Goal: Task Accomplishment & Management: Use online tool/utility

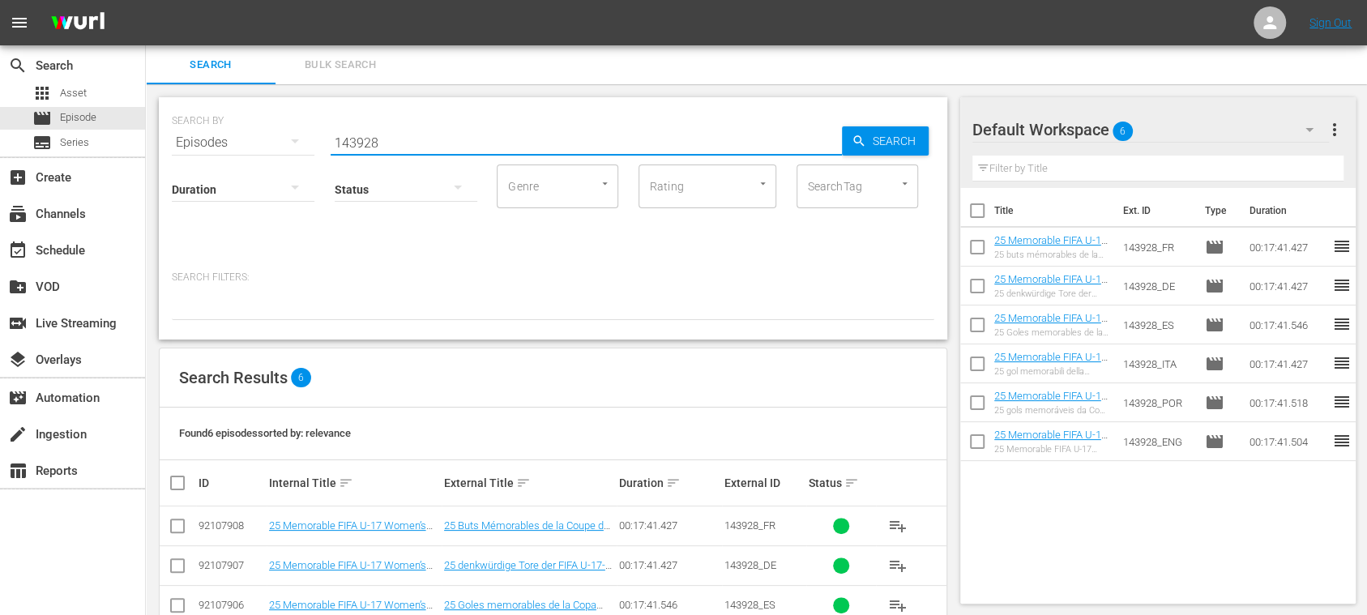
drag, startPoint x: 410, startPoint y: 135, endPoint x: 254, endPoint y: 128, distance: 155.7
click at [194, 131] on div "SEARCH BY Search By Episodes Search ID, Title, Description, Keywords, or Catego…" at bounding box center [553, 133] width 762 height 58
paste input "3nN3lEJPUBLCEq7yUt9GKs"
click at [886, 131] on span "Search" at bounding box center [897, 140] width 62 height 29
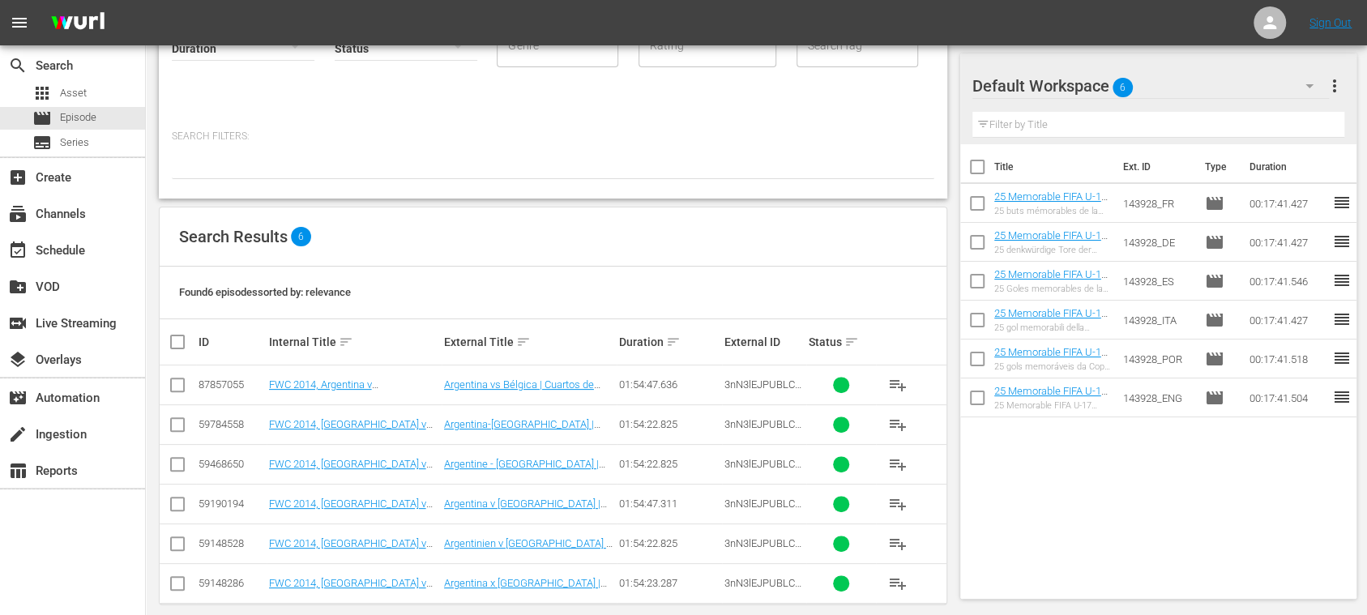
scroll to position [157, 0]
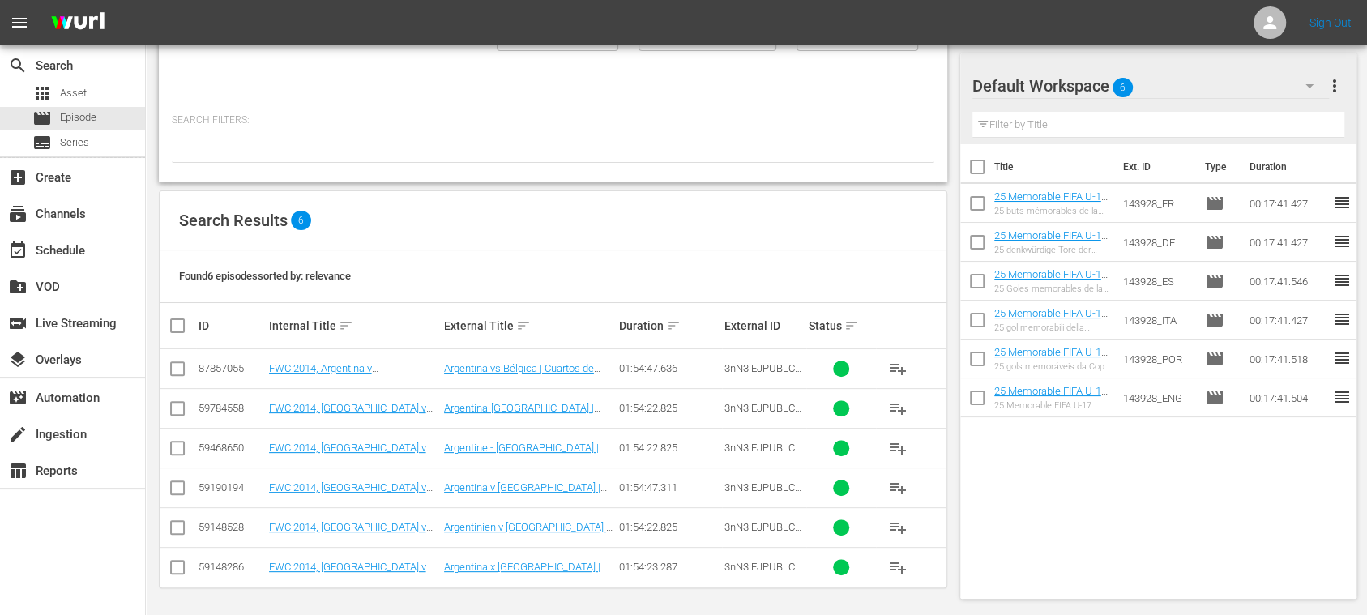
click at [1335, 83] on span "more_vert" at bounding box center [1334, 85] width 19 height 19
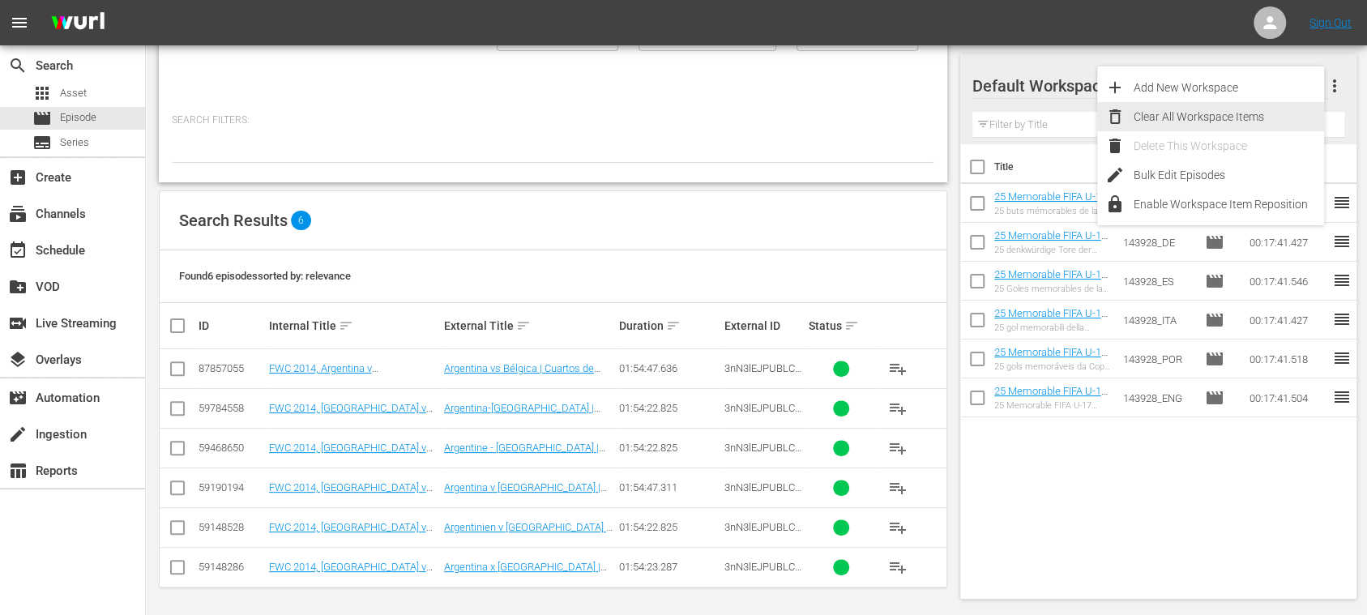
click at [1245, 112] on div "Clear All Workspace Items" at bounding box center [1229, 116] width 190 height 29
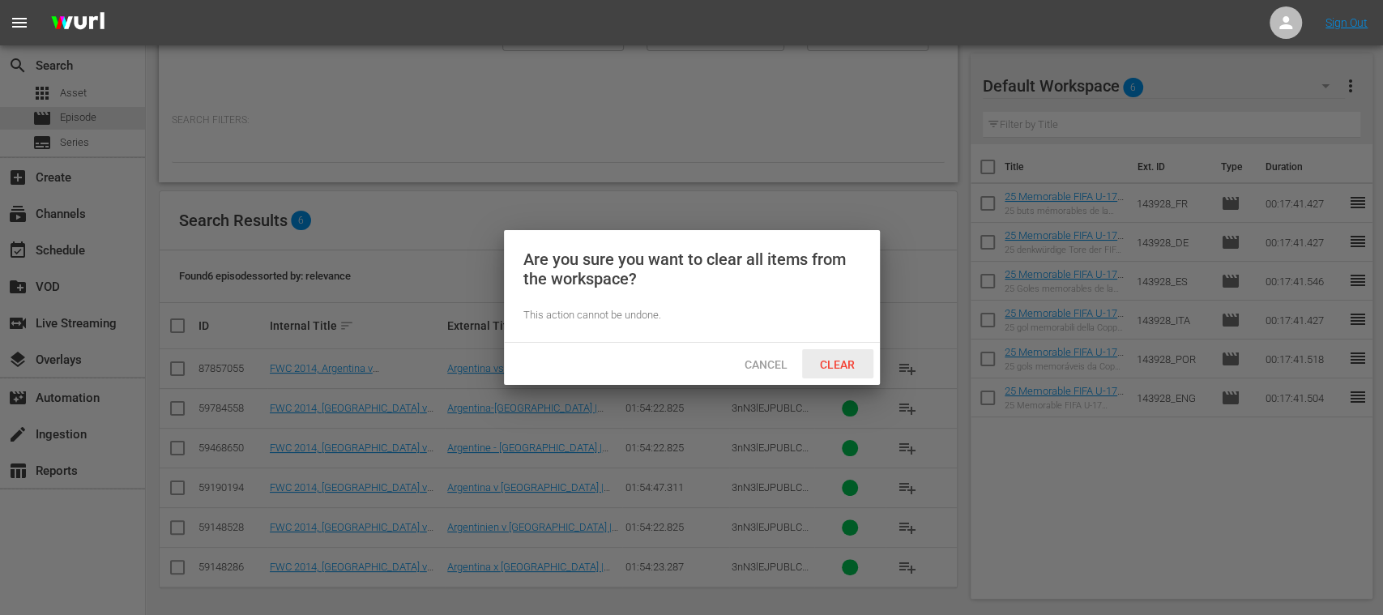
click at [836, 358] on span "Clear" at bounding box center [837, 364] width 61 height 13
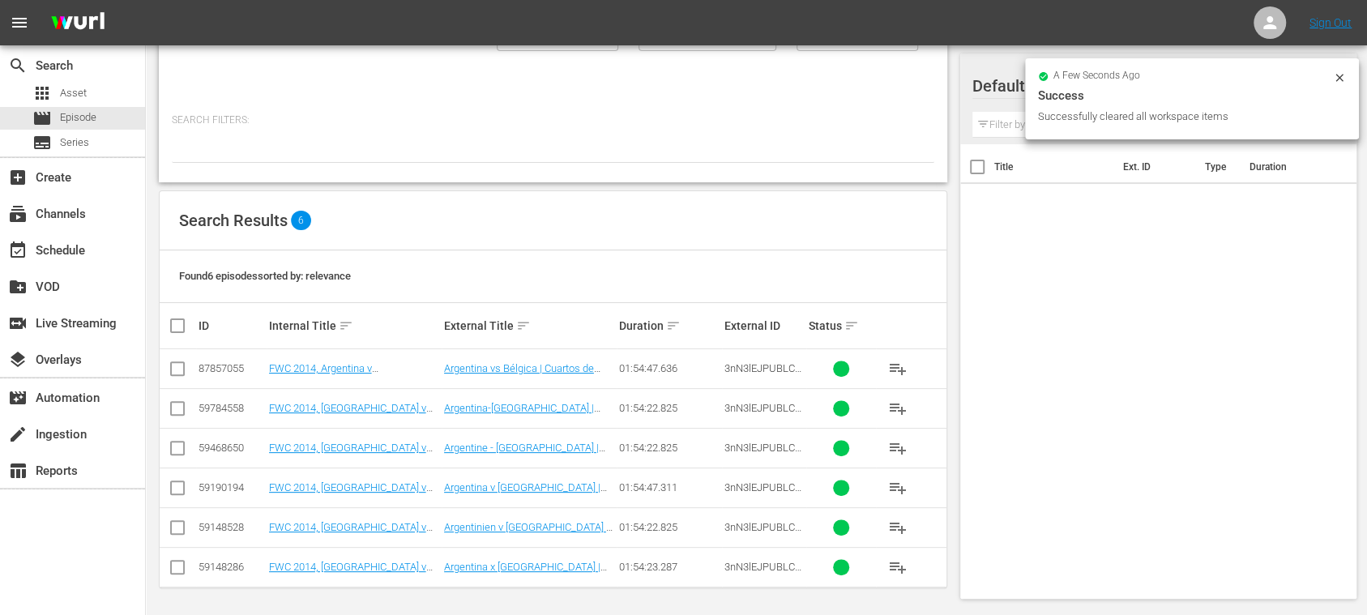
click at [898, 363] on span "playlist_add" at bounding box center [897, 368] width 19 height 19
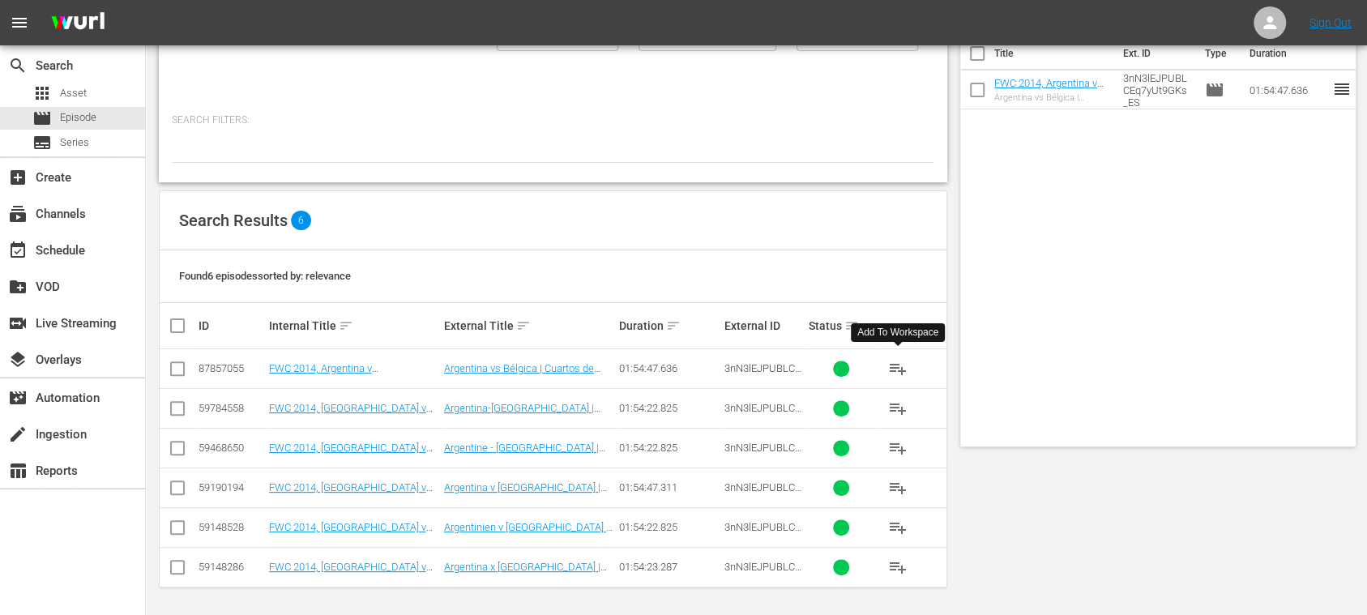
scroll to position [0, 0]
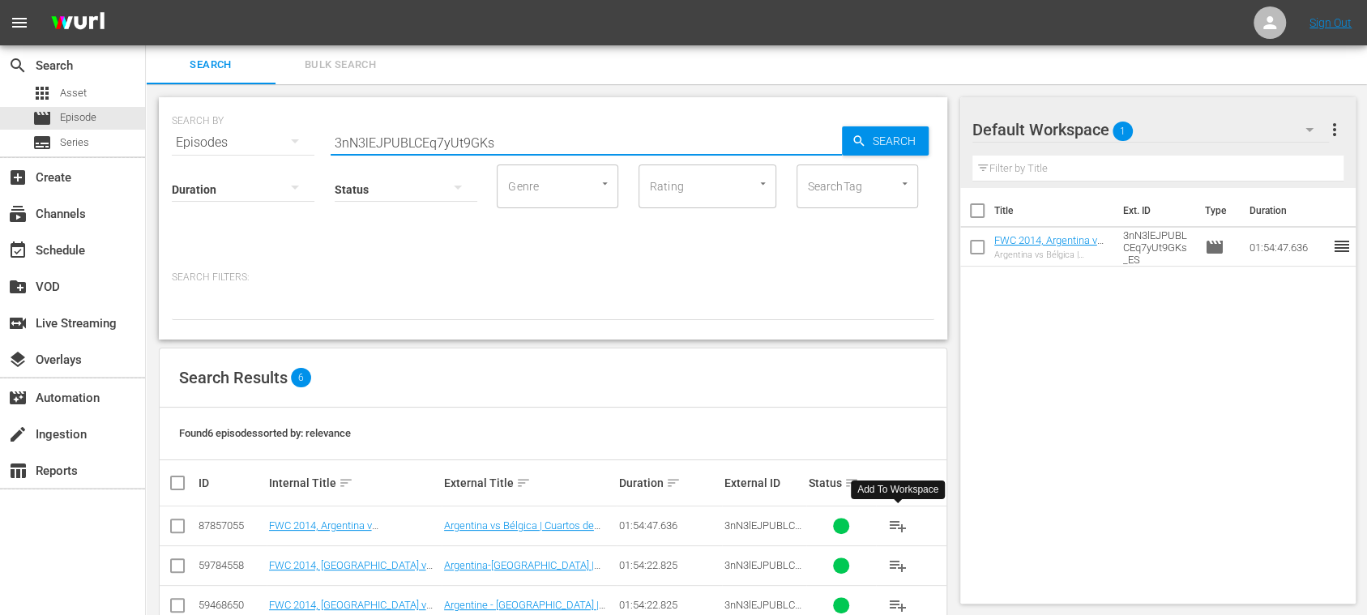
drag, startPoint x: 530, startPoint y: 143, endPoint x: 614, endPoint y: 139, distance: 84.4
click at [146, 0] on div "search Search apps Asset movie Episode subtitles Series add_box Create subscrip…" at bounding box center [756, 0] width 1221 height 0
paste input "14044"
type input "14044"
click at [883, 141] on span "Search" at bounding box center [897, 140] width 62 height 29
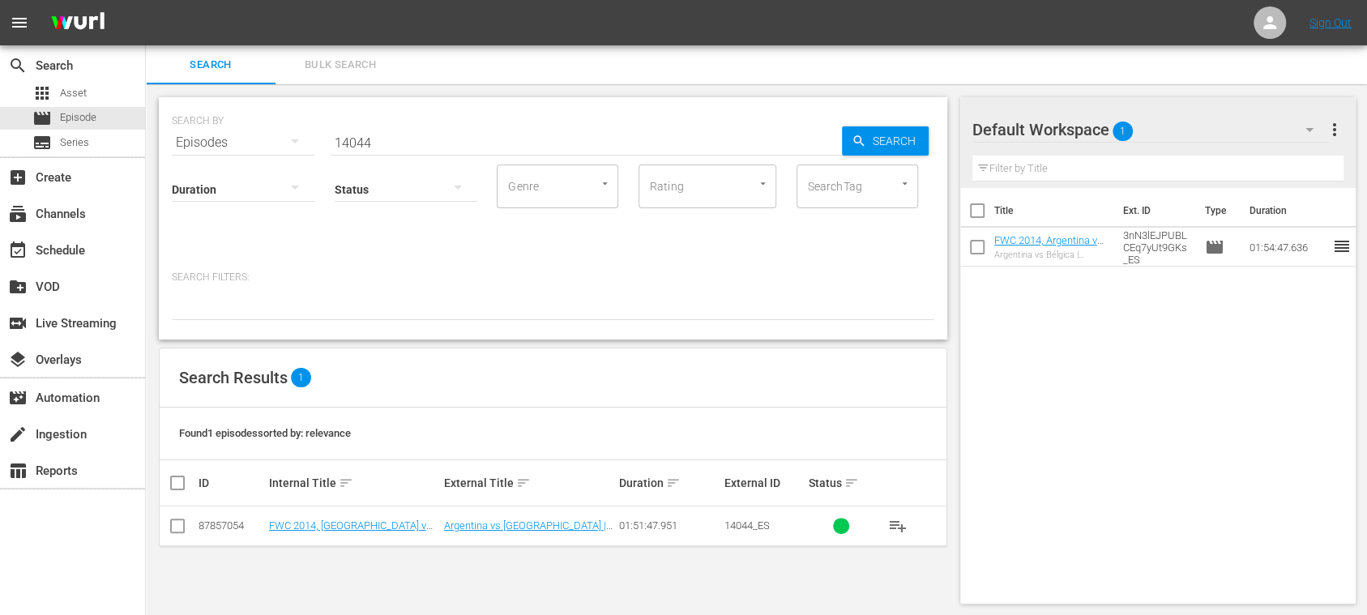
scroll to position [2, 0]
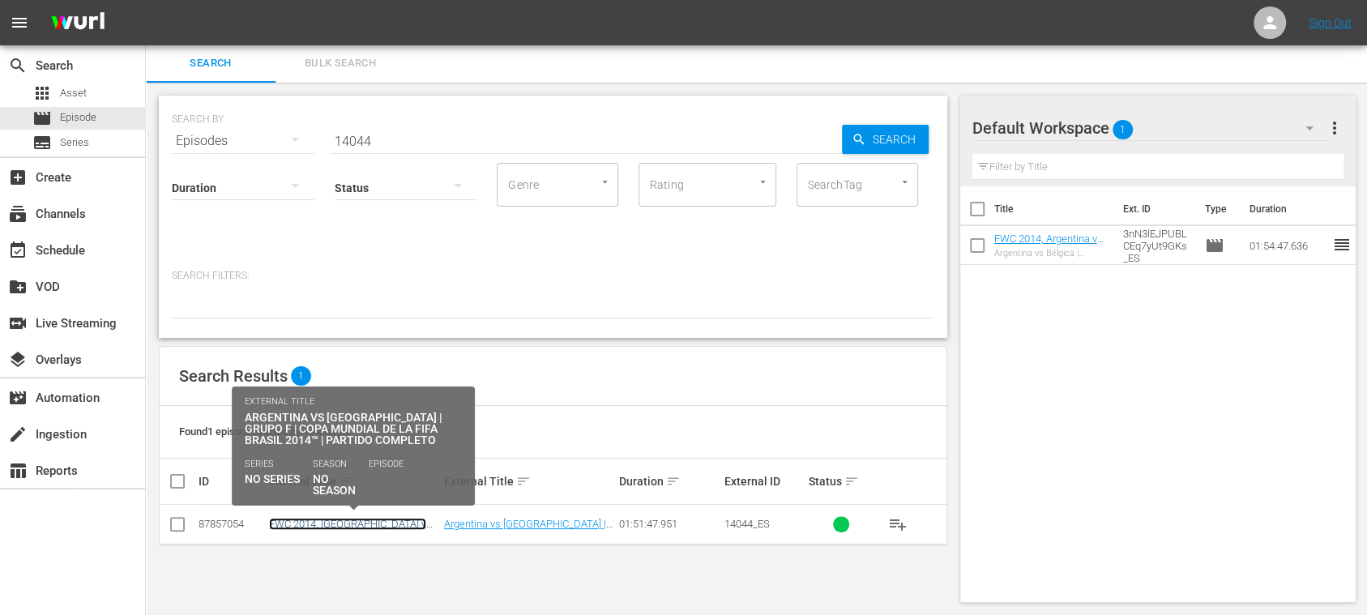
click at [392, 523] on link "FWC 2014, [GEOGRAPHIC_DATA] v [GEOGRAPHIC_DATA], Group Stage - FMR (ES)" at bounding box center [351, 536] width 165 height 36
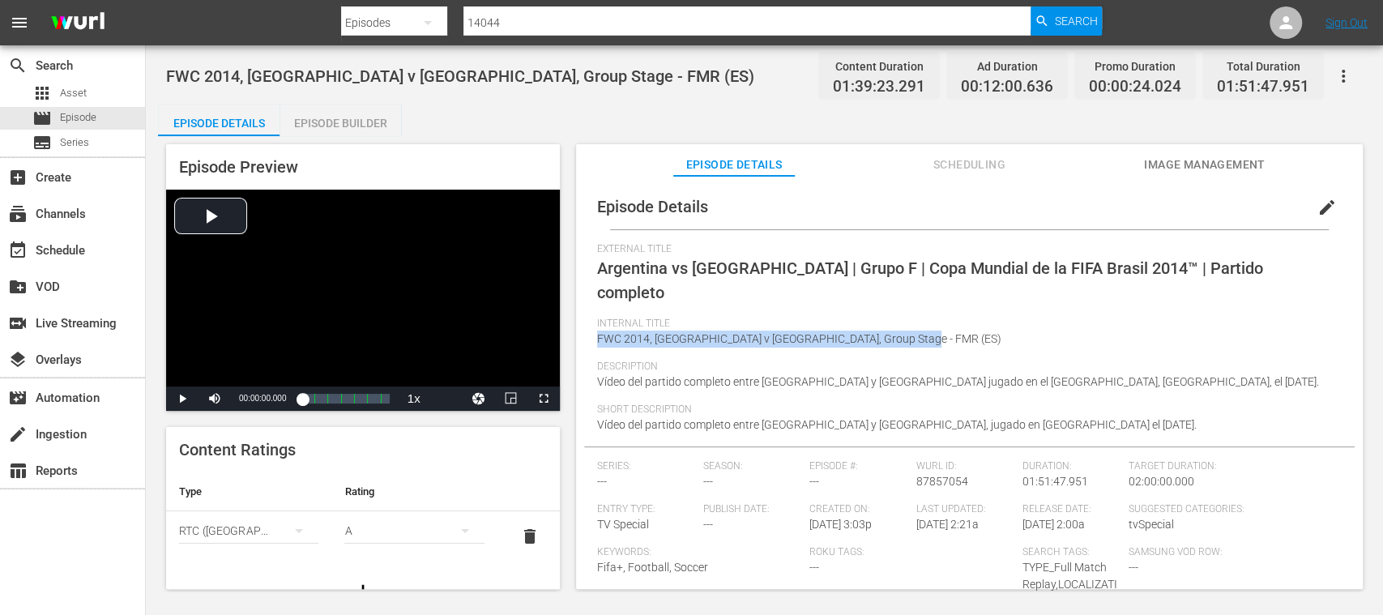
drag, startPoint x: 600, startPoint y: 340, endPoint x: 909, endPoint y: 340, distance: 309.5
click at [909, 340] on span "FWC 2014, [GEOGRAPHIC_DATA] v [GEOGRAPHIC_DATA], Group Stage - FMR (ES)" at bounding box center [799, 338] width 404 height 13
copy span "FWC 2014, [GEOGRAPHIC_DATA] v [GEOGRAPHIC_DATA], Group Stage - FMR"
drag, startPoint x: 185, startPoint y: 396, endPoint x: 259, endPoint y: 397, distance: 74.6
click at [182, 399] on span "Video Player" at bounding box center [182, 399] width 0 height 0
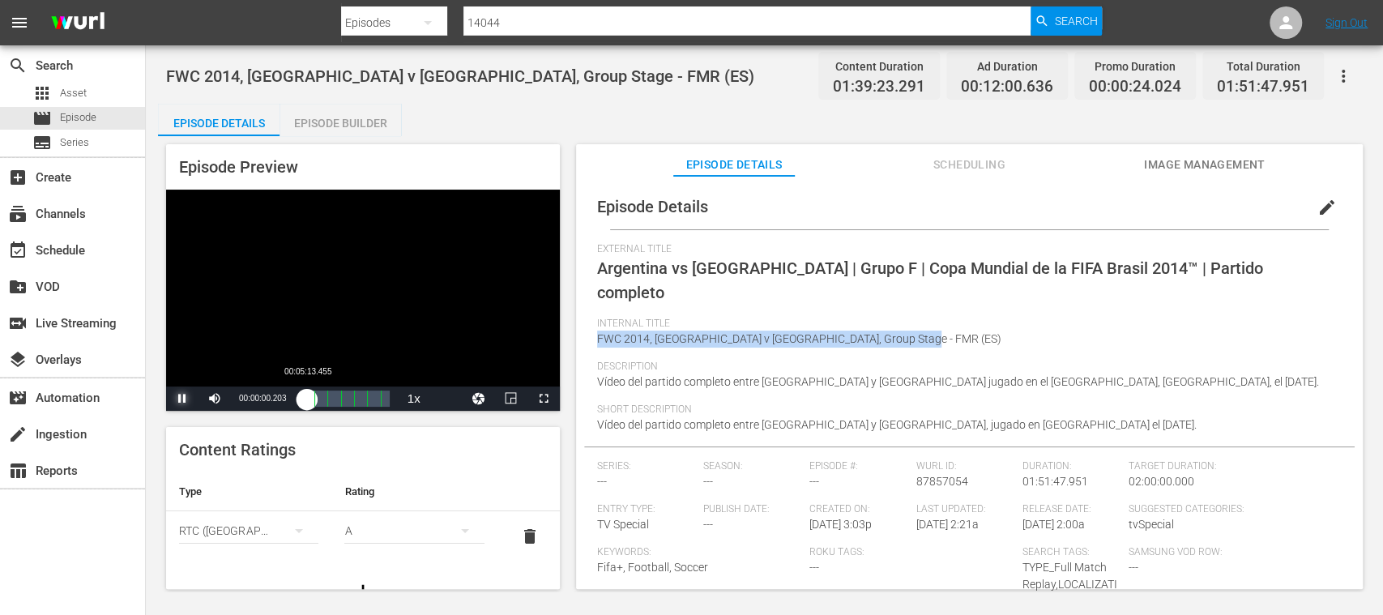
click at [330, 399] on div "Loaded : 0.10% 00:05:13.455 00:00:00.418" at bounding box center [345, 399] width 87 height 16
drag, startPoint x: 183, startPoint y: 399, endPoint x: 350, endPoint y: 455, distance: 176.3
click at [182, 399] on span "Video Player" at bounding box center [182, 399] width 0 height 0
